Goal: Find specific page/section: Find specific page/section

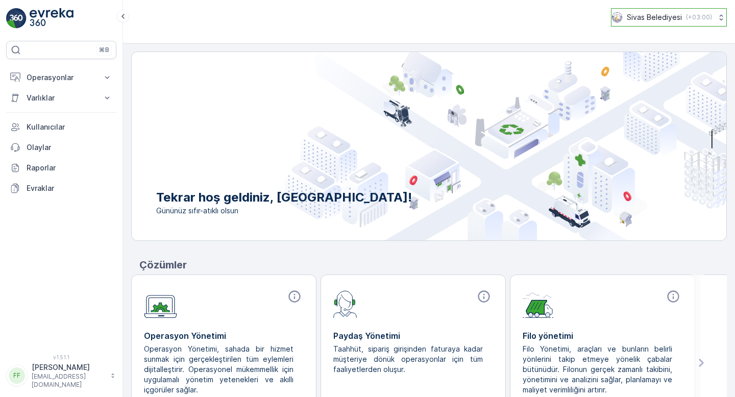
click at [710, 12] on button "Sivas Belediyesi ( +03:00 )" at bounding box center [669, 17] width 116 height 18
click at [101, 78] on button "Operasyonlar" at bounding box center [61, 77] width 110 height 20
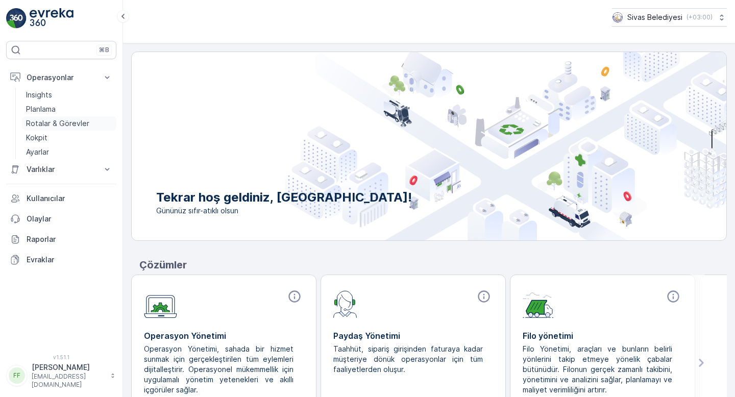
click at [64, 125] on p "Rotalar & Görevler" at bounding box center [57, 123] width 63 height 10
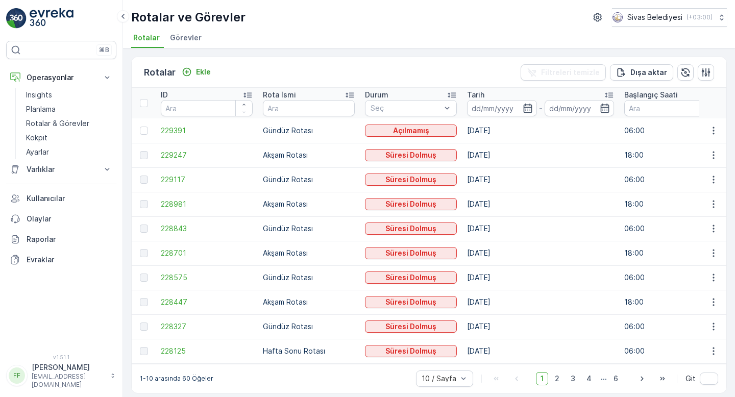
click at [178, 35] on span "Görevler" at bounding box center [186, 38] width 32 height 10
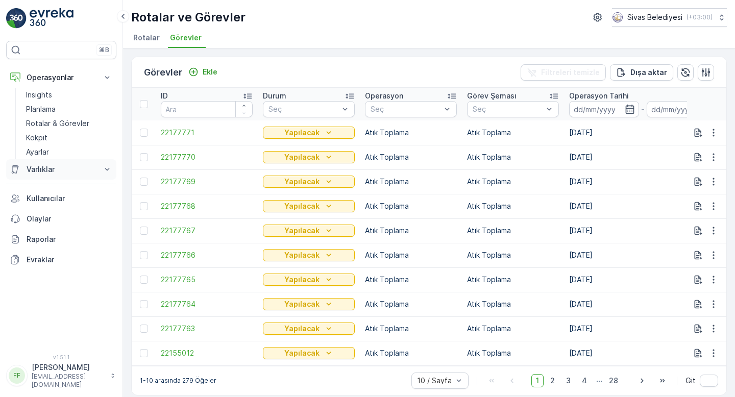
click at [59, 179] on button "Varlıklar" at bounding box center [61, 169] width 110 height 20
click at [54, 110] on p "Planlama" at bounding box center [41, 109] width 30 height 10
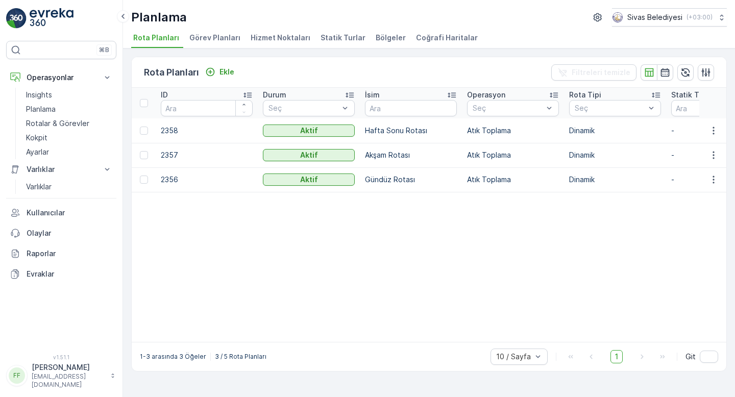
click at [373, 42] on li "Bölgeler" at bounding box center [391, 39] width 36 height 17
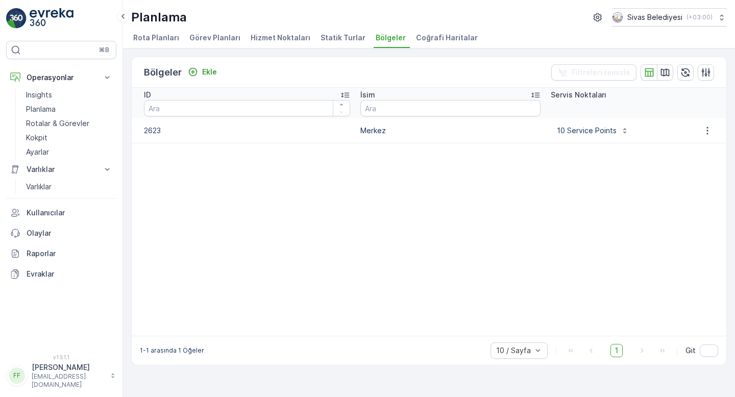
click at [417, 41] on span "Coğrafi Haritalar" at bounding box center [447, 38] width 62 height 10
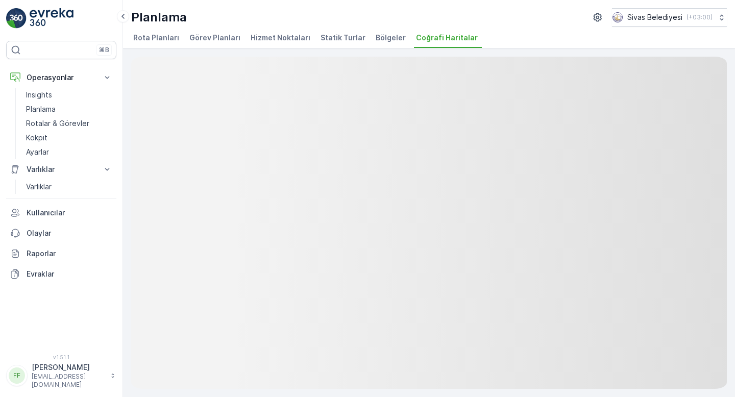
click at [338, 40] on span "Statik Turlar" at bounding box center [342, 38] width 45 height 10
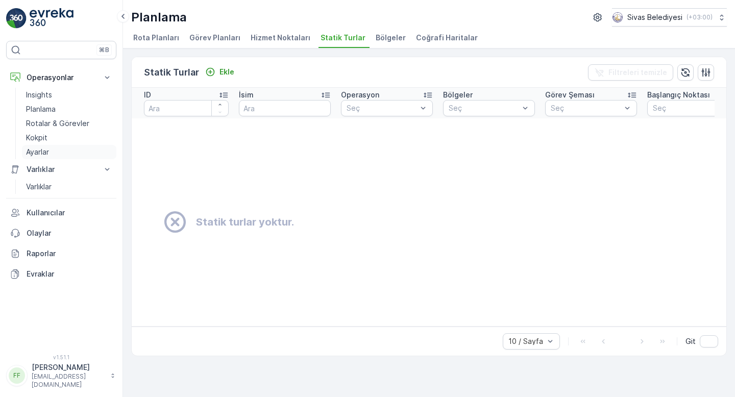
click at [47, 154] on p "Ayarlar" at bounding box center [37, 152] width 23 height 10
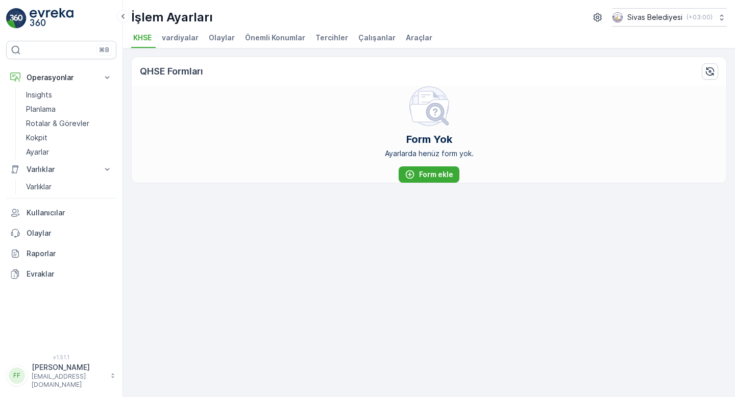
click at [372, 48] on div "İşlem Ayarları Sivas Belediyesi ( +03:00 ) KHSE vardiyalar Olaylar Önemli Konum…" at bounding box center [429, 24] width 612 height 48
click at [373, 39] on span "Çalışanlar" at bounding box center [376, 38] width 37 height 10
